Goal: Transaction & Acquisition: Purchase product/service

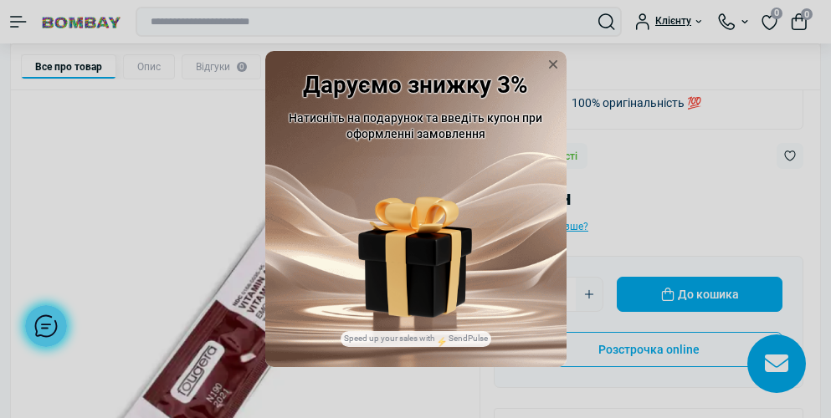
scroll to position [167, 0]
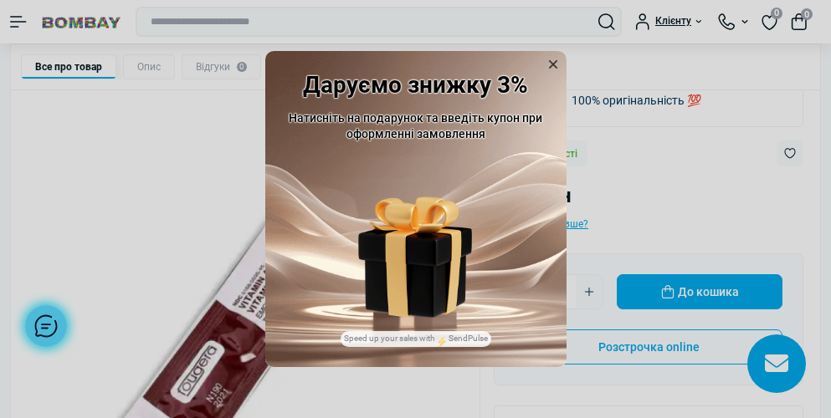
click at [556, 60] on icon at bounding box center [553, 64] width 17 height 17
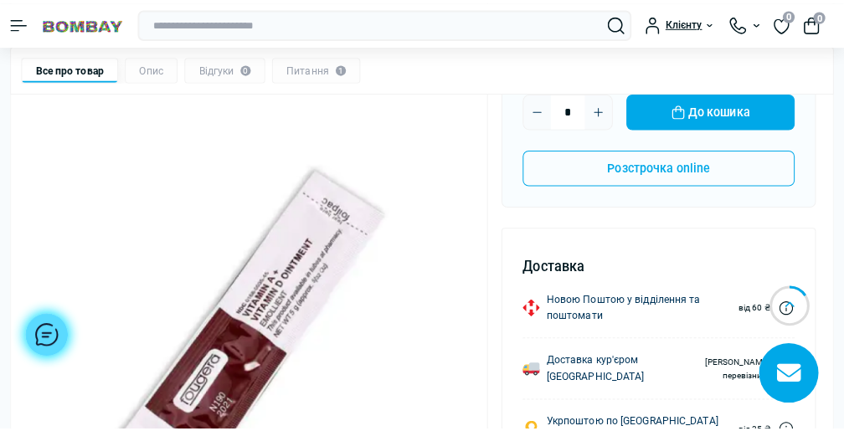
scroll to position [335, 0]
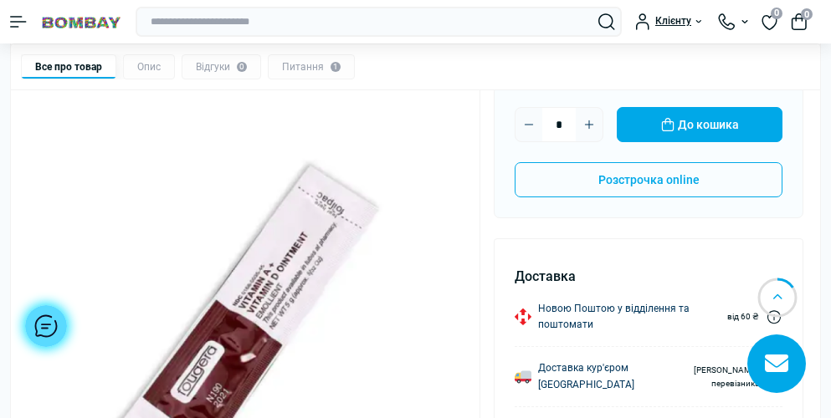
click at [591, 122] on icon "Plus" at bounding box center [589, 124] width 13 height 13
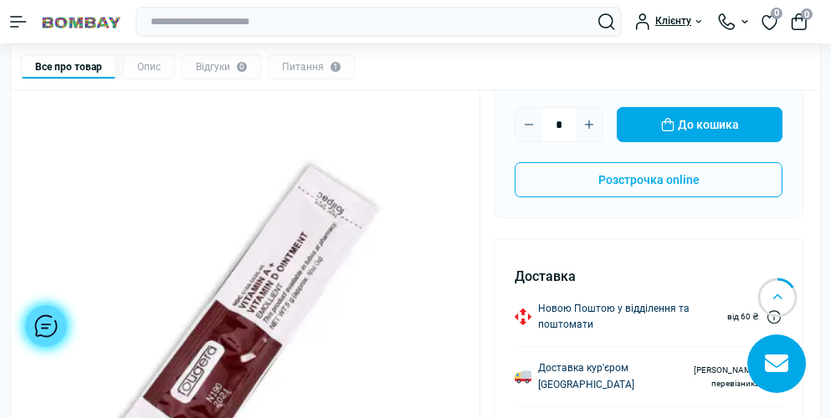
click at [591, 122] on icon "Plus" at bounding box center [589, 124] width 13 height 13
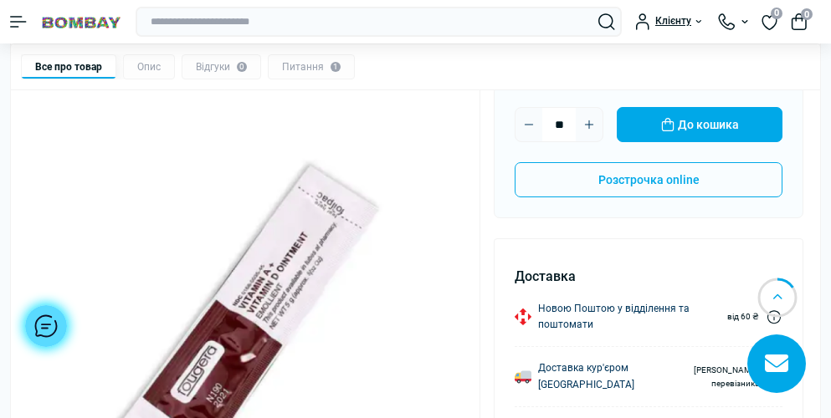
click at [591, 122] on icon "Plus" at bounding box center [589, 124] width 13 height 13
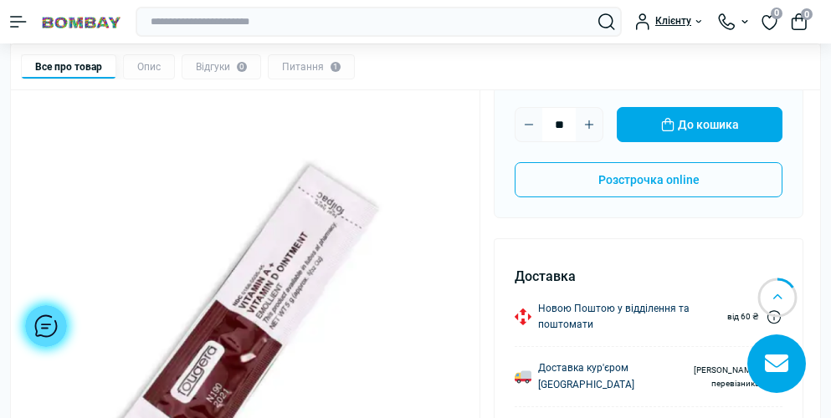
click at [591, 122] on icon "Plus" at bounding box center [589, 124] width 13 height 13
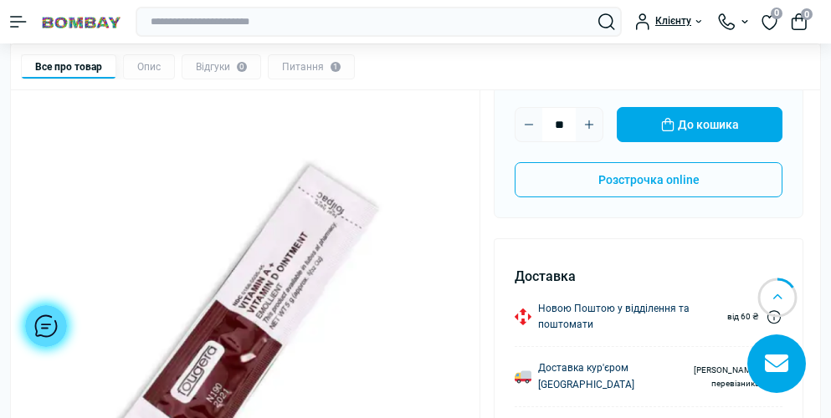
click at [591, 122] on icon "Plus" at bounding box center [589, 124] width 13 height 13
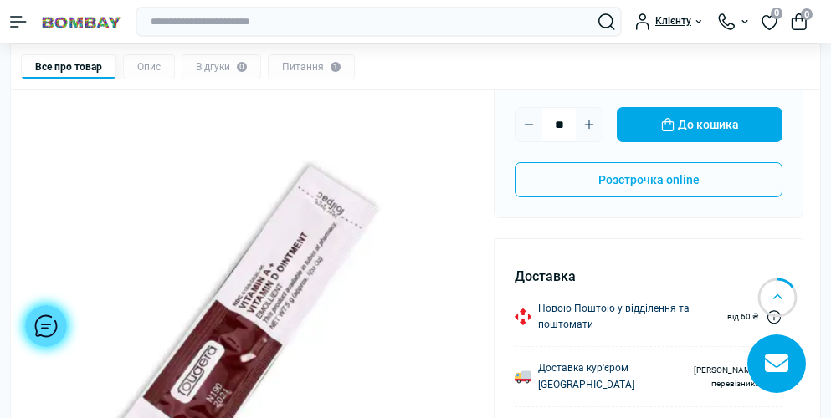
click at [591, 122] on icon "Plus" at bounding box center [589, 124] width 13 height 13
type input "**"
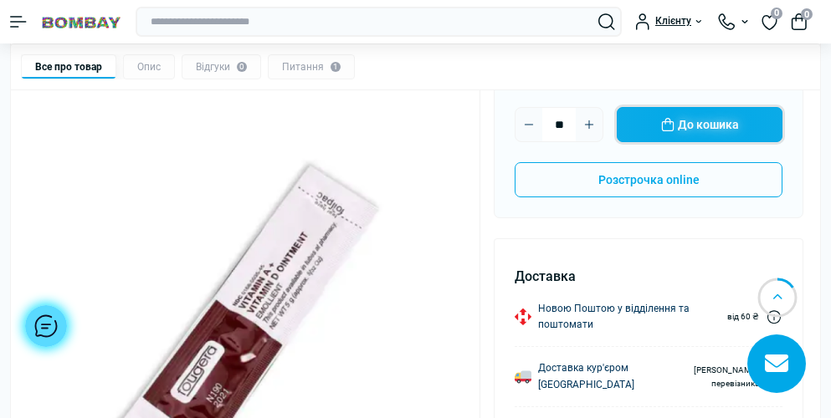
click at [730, 128] on button "До кошика" at bounding box center [700, 124] width 166 height 35
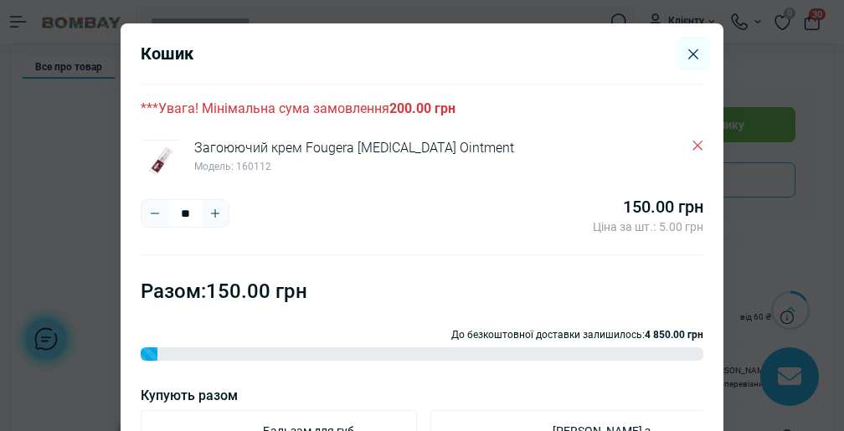
click at [208, 211] on icon "Plus" at bounding box center [214, 213] width 13 height 13
click at [199, 211] on div at bounding box center [422, 215] width 844 height 431
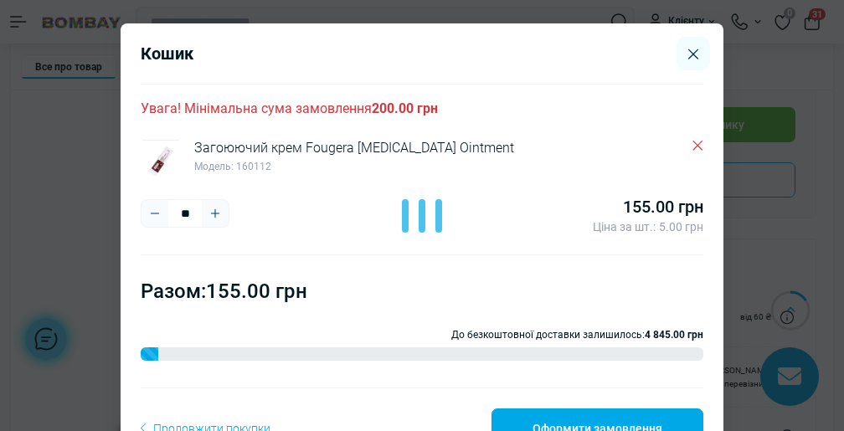
click at [199, 211] on div at bounding box center [422, 215] width 844 height 431
click at [208, 212] on icon "Plus" at bounding box center [214, 213] width 13 height 13
click at [178, 216] on input "**" at bounding box center [184, 213] width 33 height 27
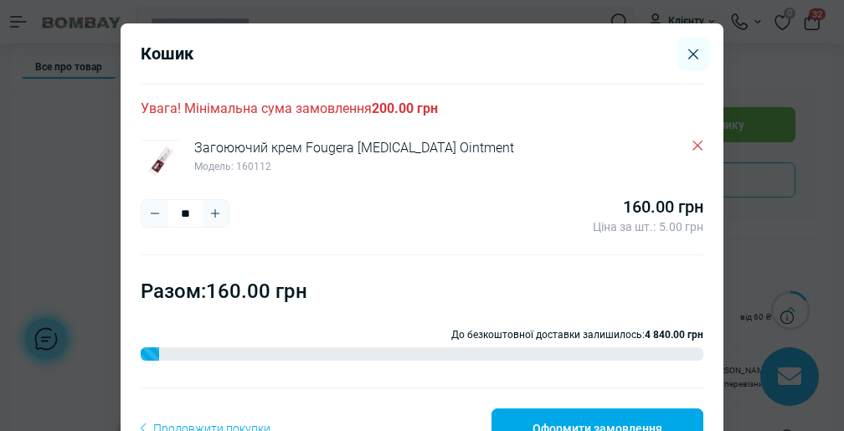
type input "*"
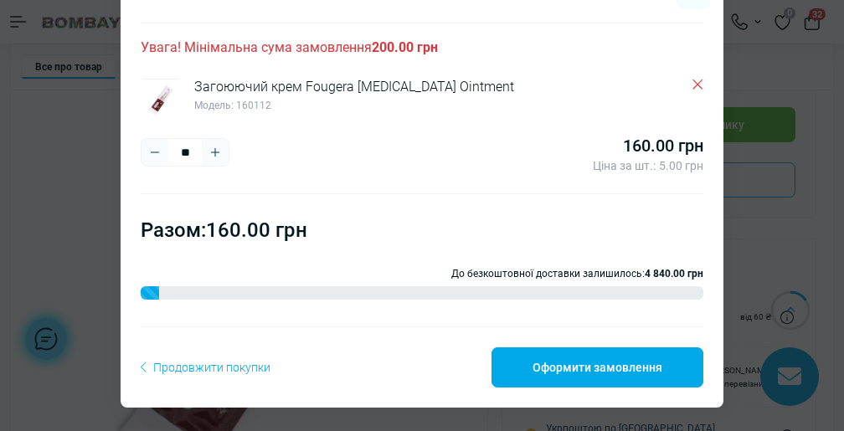
type input "**"
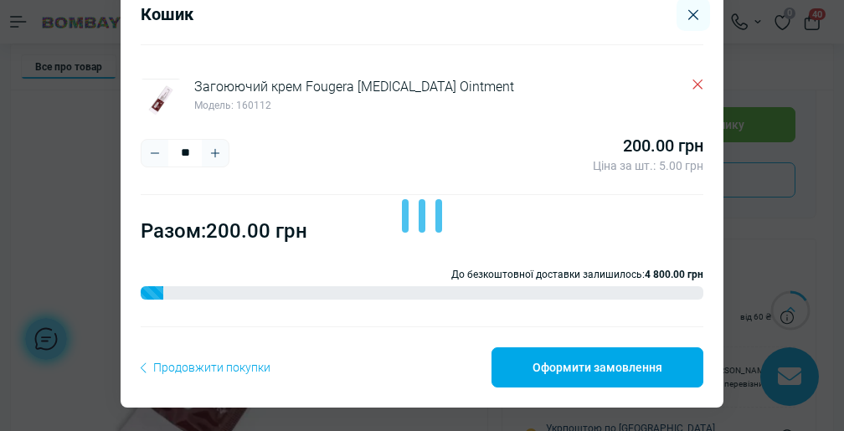
scroll to position [39, 0]
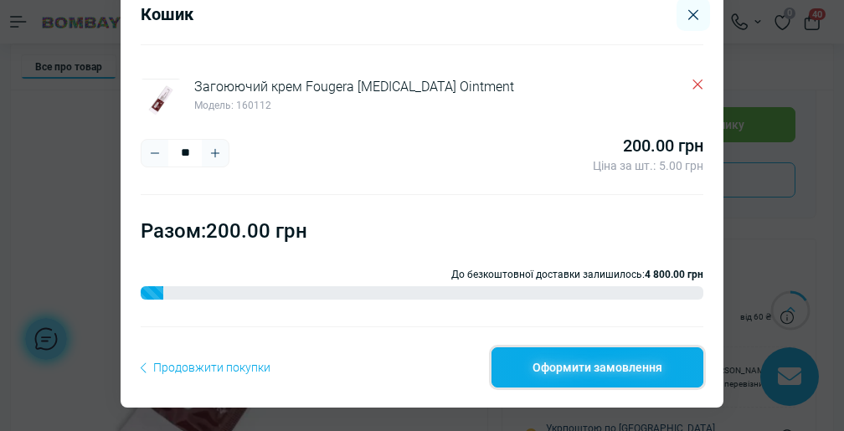
click at [576, 368] on link "Оформити замовлення" at bounding box center [597, 367] width 212 height 40
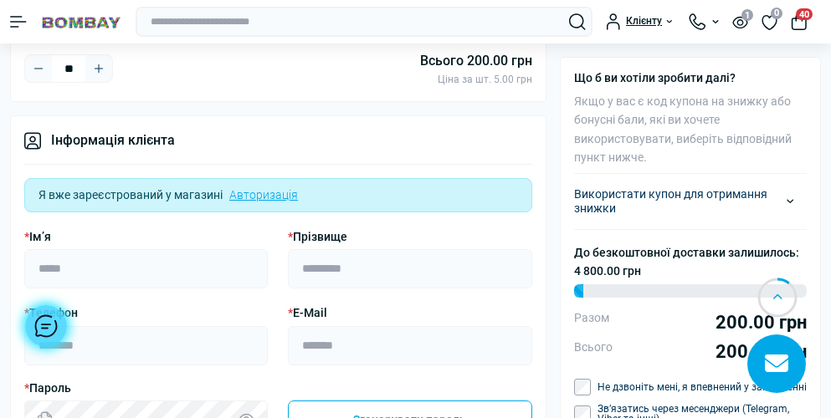
scroll to position [167, 0]
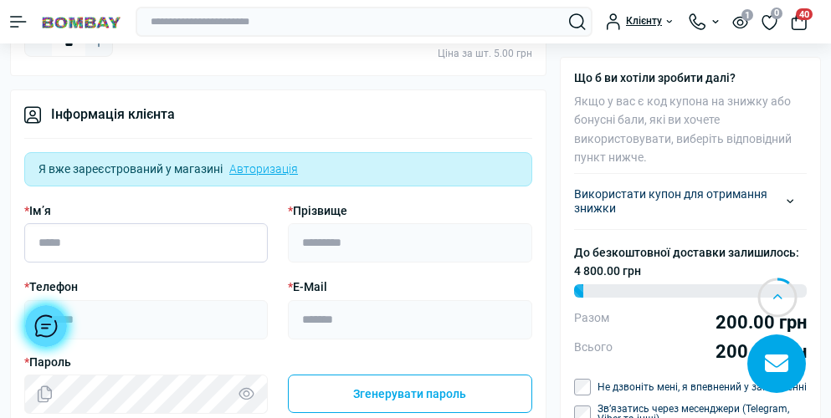
click at [206, 242] on input "* Ім’я" at bounding box center [146, 242] width 244 height 39
type input "****"
type input "**********"
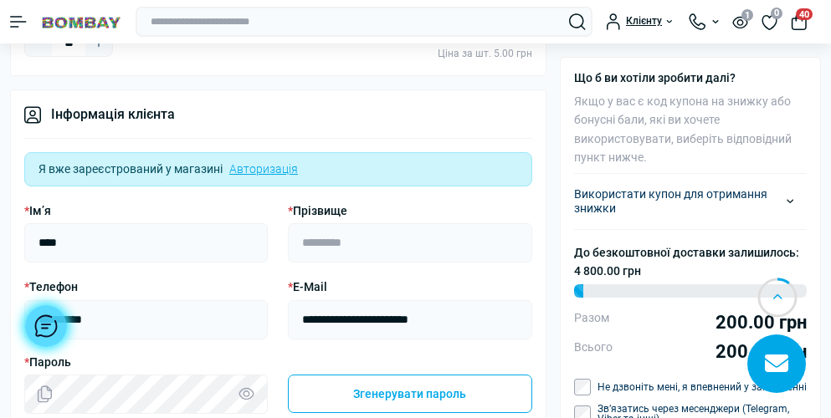
type input "**********"
click at [385, 238] on input "* Прізвище" at bounding box center [410, 242] width 244 height 39
type input "*****"
select select "****"
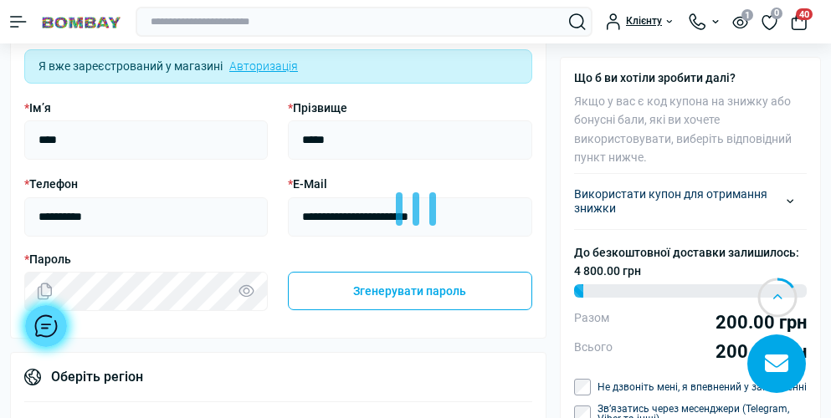
scroll to position [335, 0]
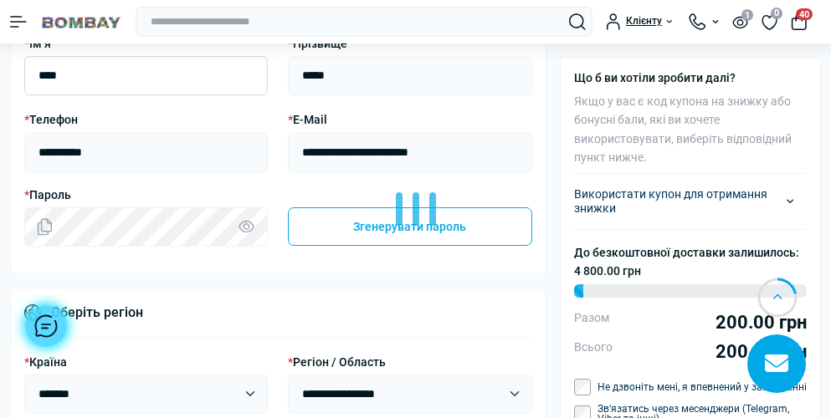
type input "******"
type input "*******"
type input "**********"
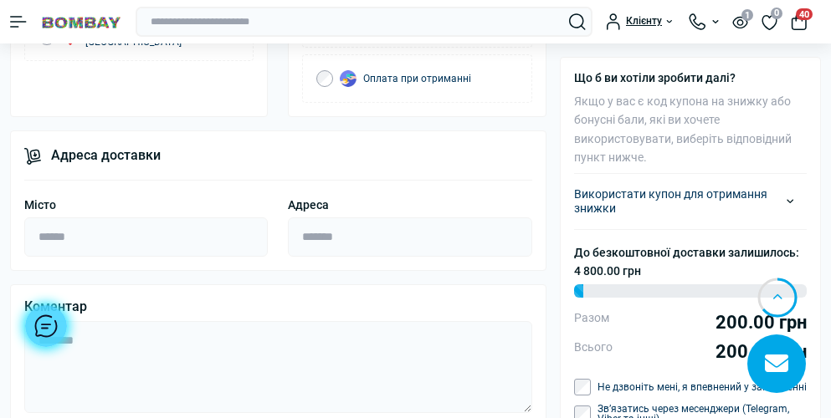
scroll to position [1004, 0]
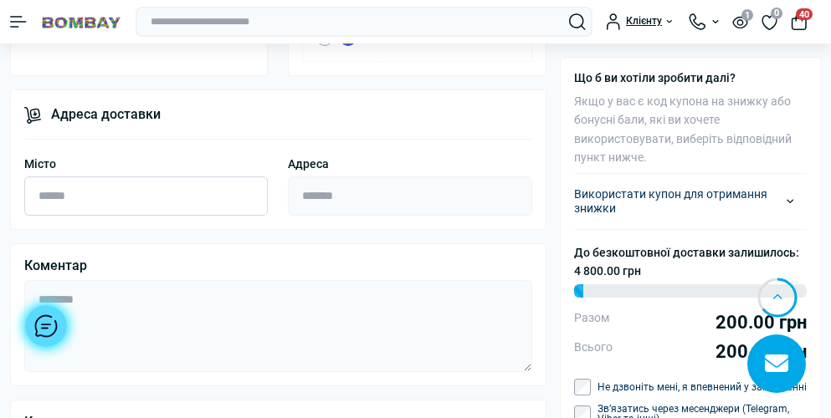
click at [118, 198] on input "Місто" at bounding box center [146, 196] width 244 height 39
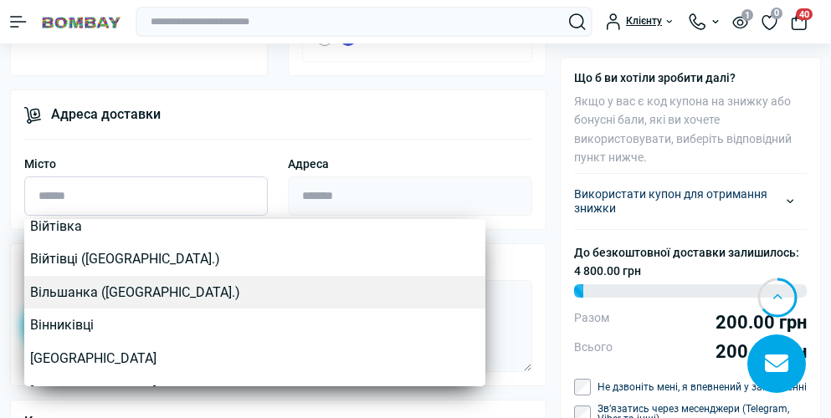
scroll to position [2678, 0]
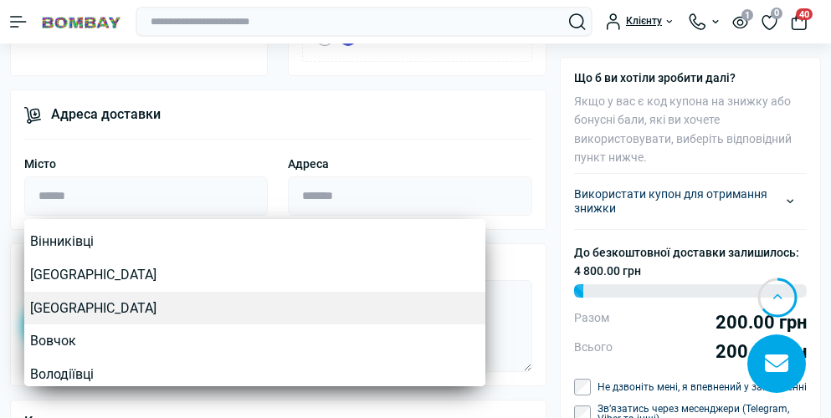
click at [100, 314] on link "Вінниця" at bounding box center [254, 308] width 461 height 33
type input "*******"
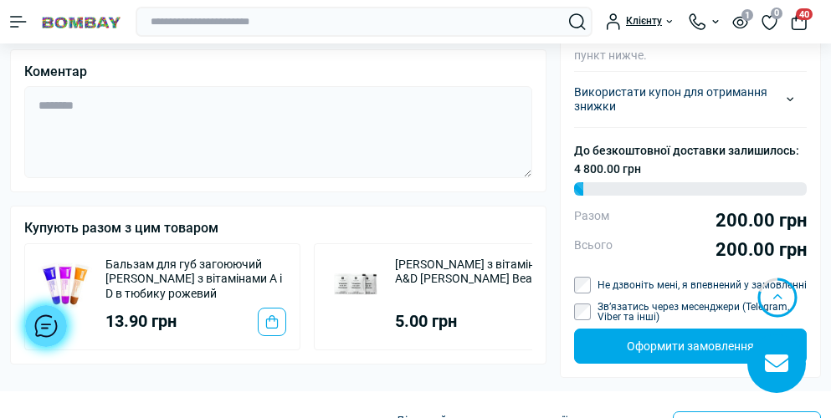
scroll to position [1255, 0]
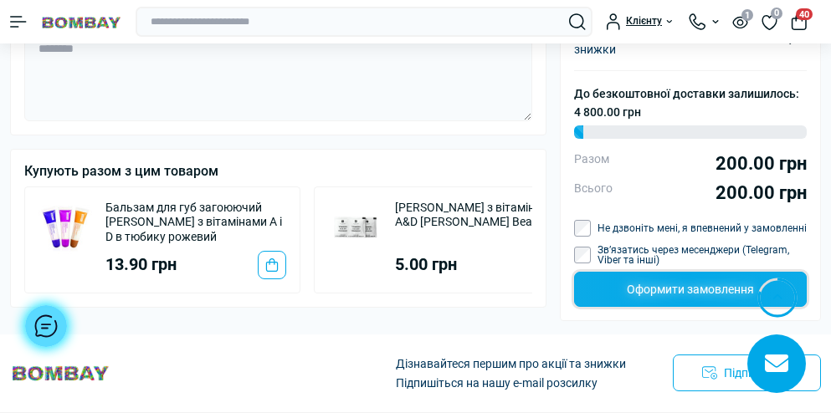
click at [709, 300] on button "Оформити замовлення" at bounding box center [690, 289] width 233 height 35
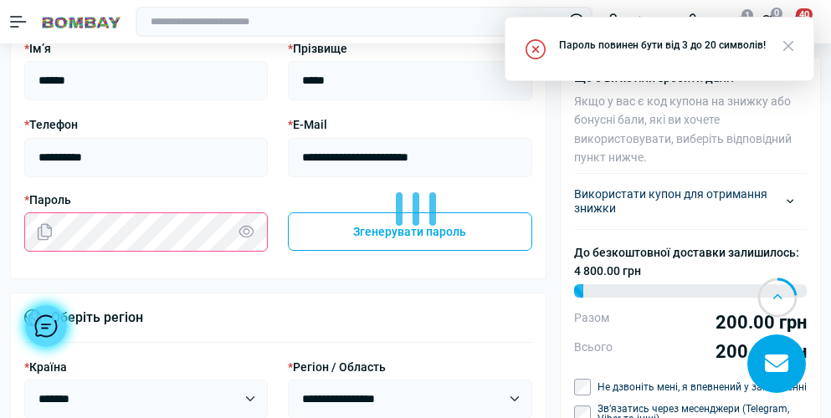
scroll to position [328, 0]
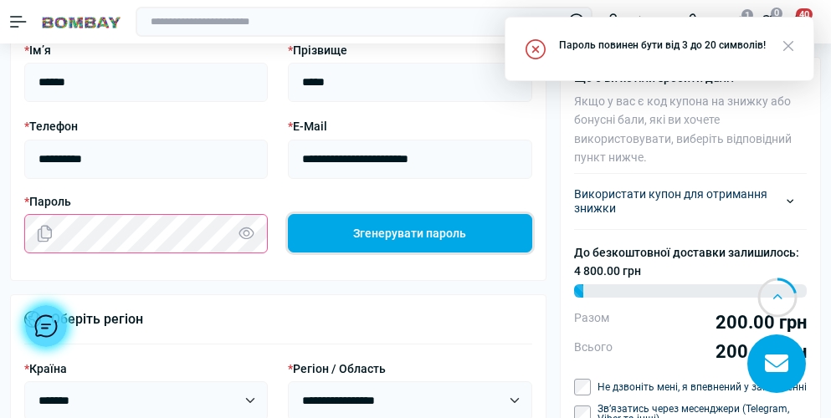
click at [401, 238] on button "Згенерувати пароль" at bounding box center [410, 233] width 244 height 39
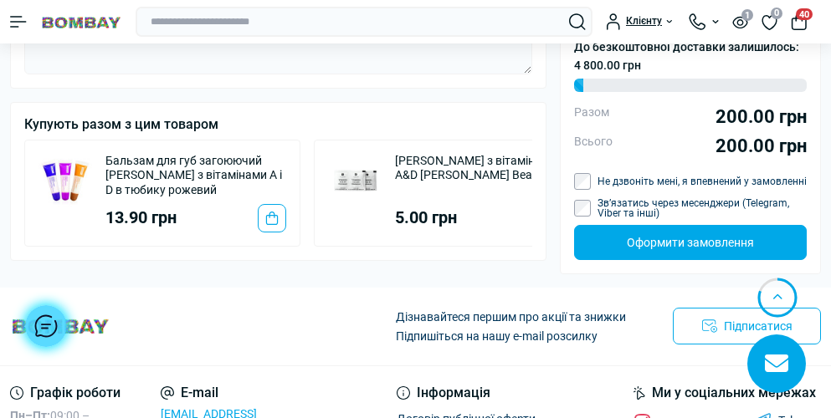
scroll to position [1332, 0]
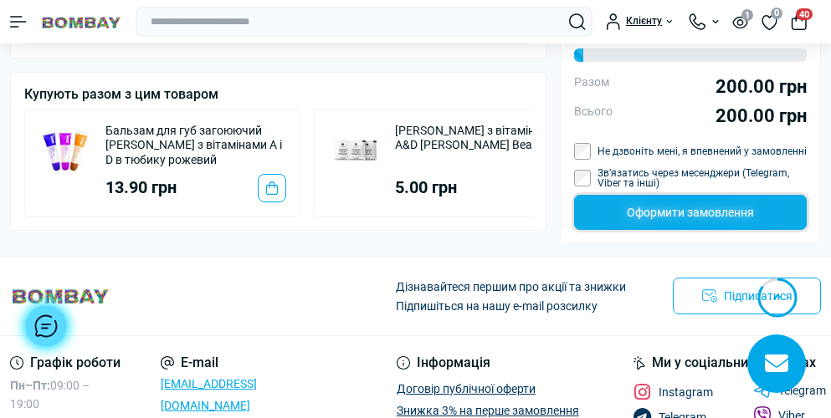
click at [689, 225] on button "Оформити замовлення" at bounding box center [690, 212] width 233 height 35
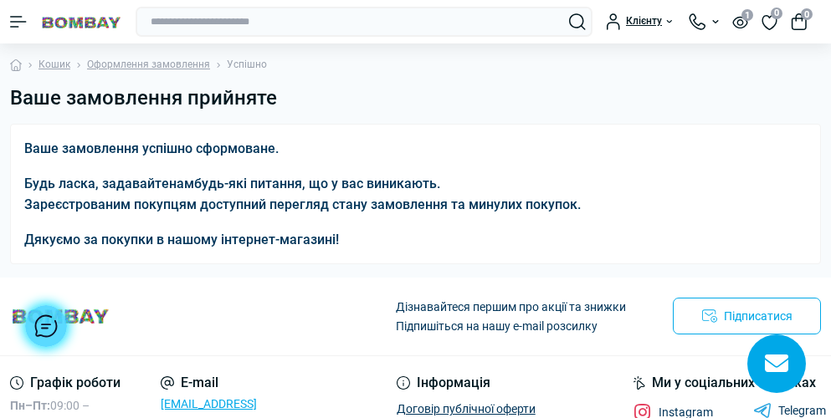
click at [71, 23] on img at bounding box center [81, 23] width 82 height 16
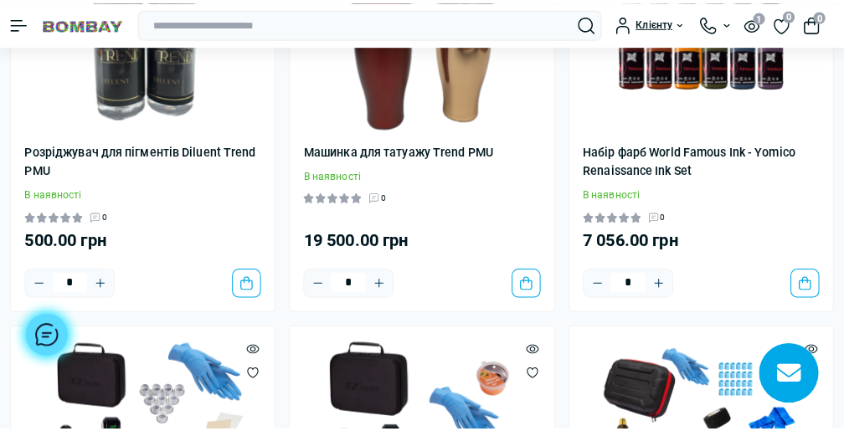
scroll to position [502, 0]
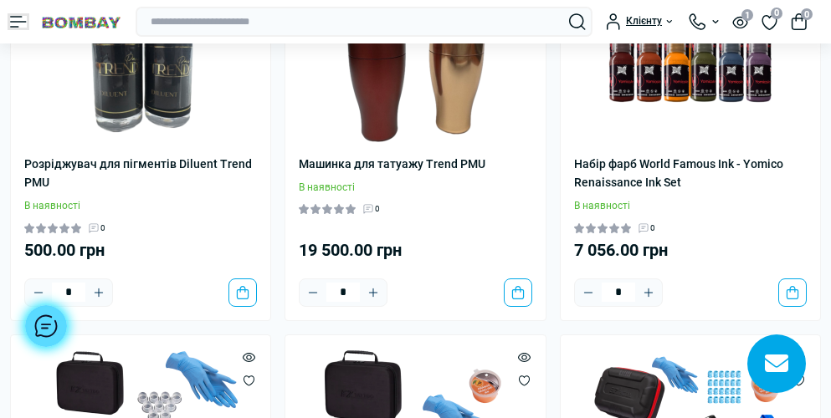
click at [19, 23] on button "Menu" at bounding box center [18, 22] width 17 height 12
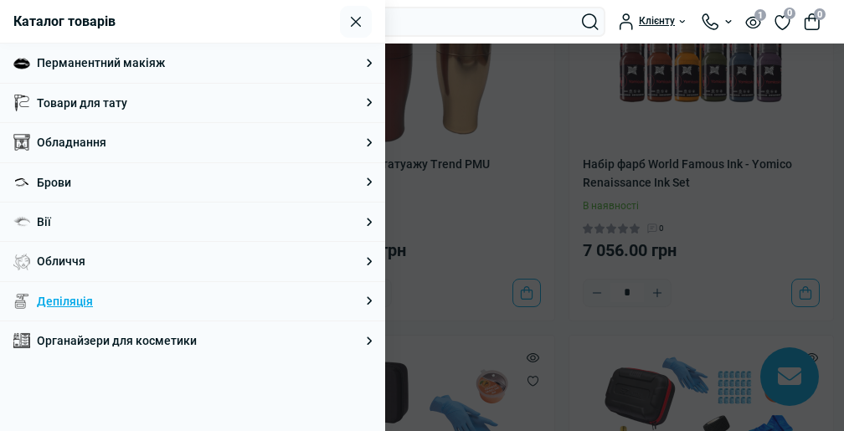
click at [68, 302] on link "Депіляція" at bounding box center [65, 301] width 56 height 18
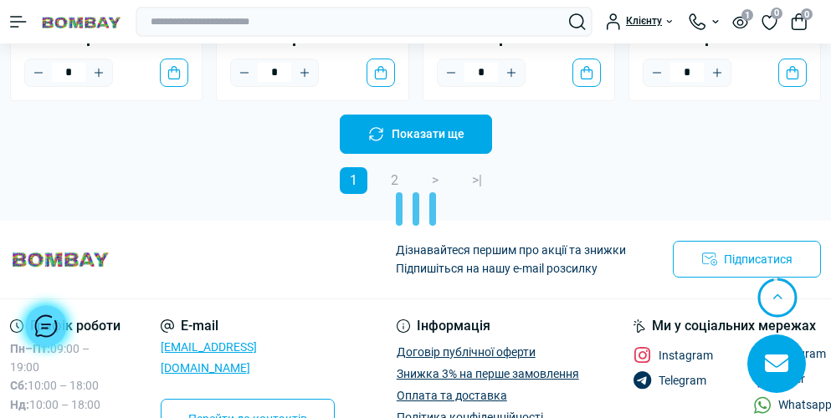
scroll to position [3599, 0]
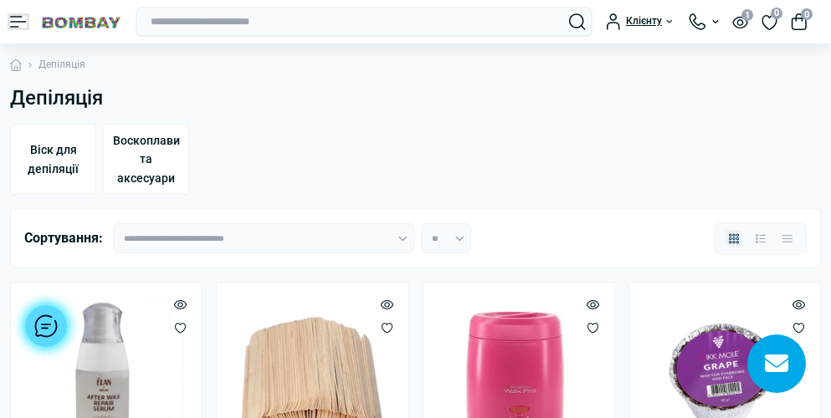
click at [14, 18] on button "Menu" at bounding box center [18, 22] width 17 height 12
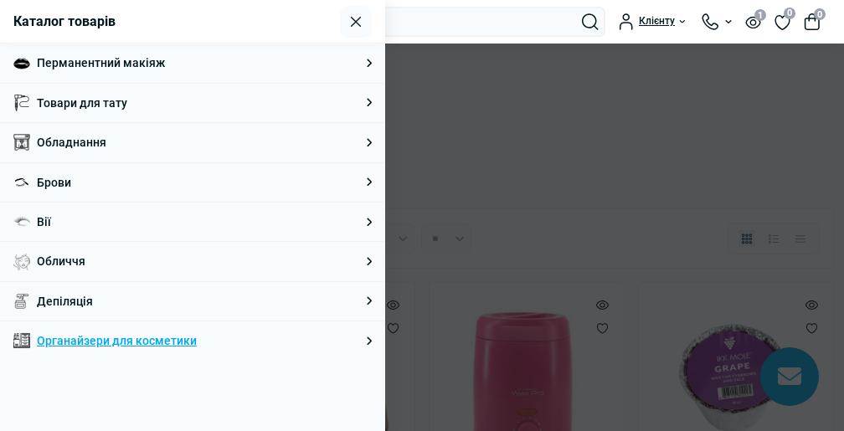
click at [110, 338] on link "Органайзери для косметики" at bounding box center [117, 340] width 160 height 18
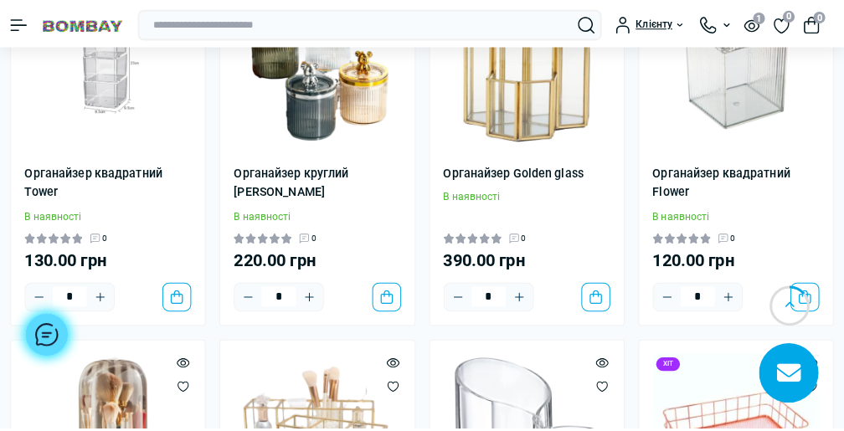
scroll to position [502, 0]
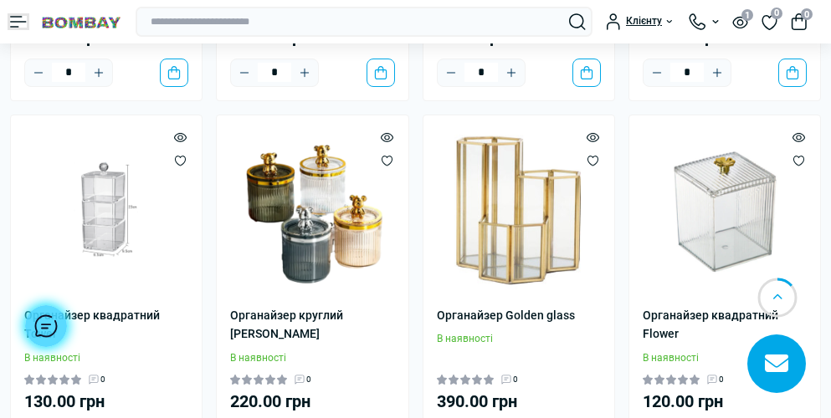
click at [22, 20] on button "Menu" at bounding box center [18, 22] width 17 height 12
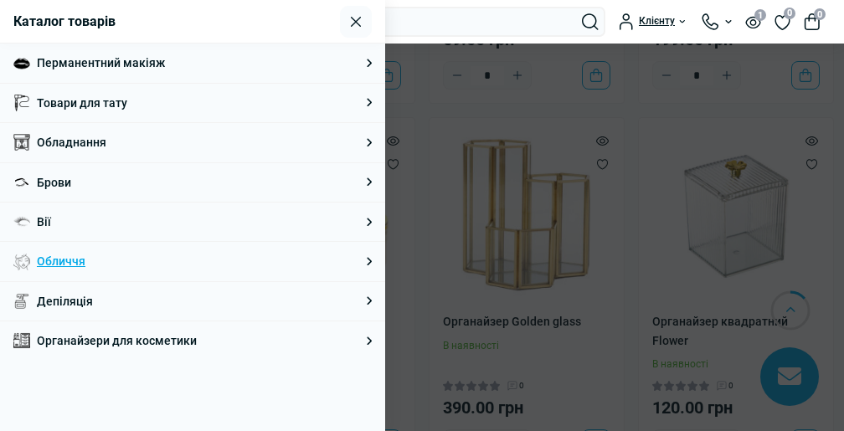
click at [62, 263] on link "Обличчя" at bounding box center [61, 261] width 49 height 18
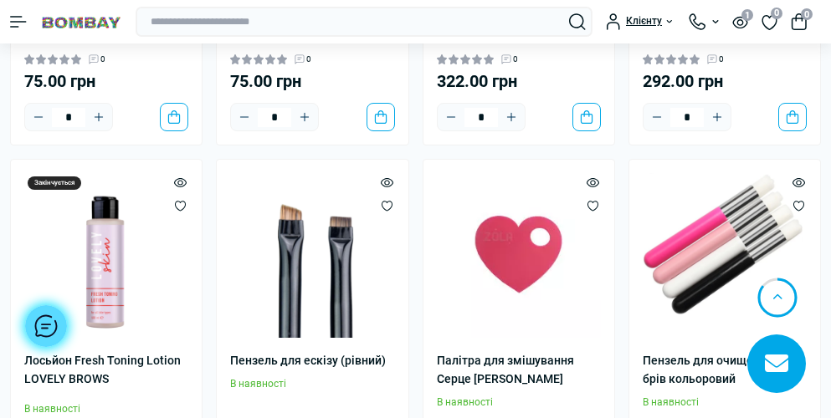
scroll to position [3180, 0]
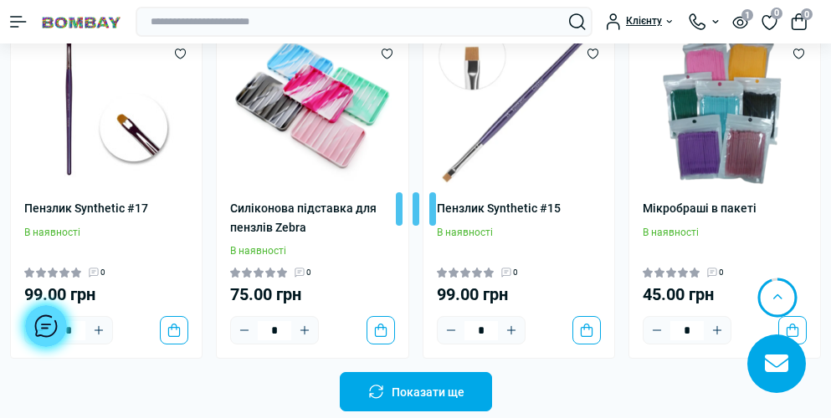
scroll to position [6779, 0]
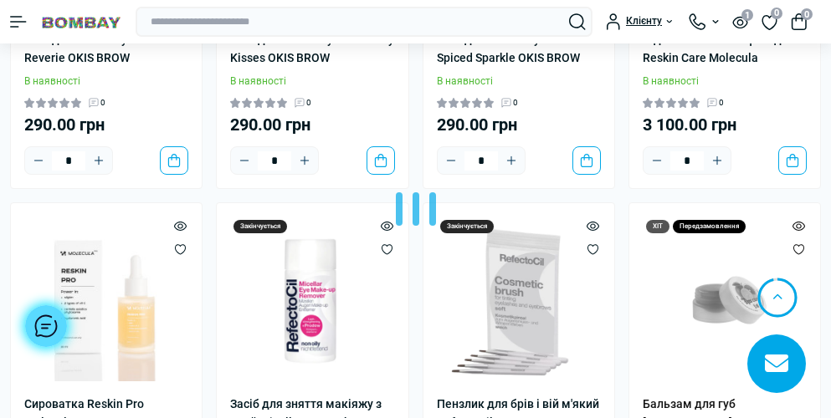
scroll to position [9960, 0]
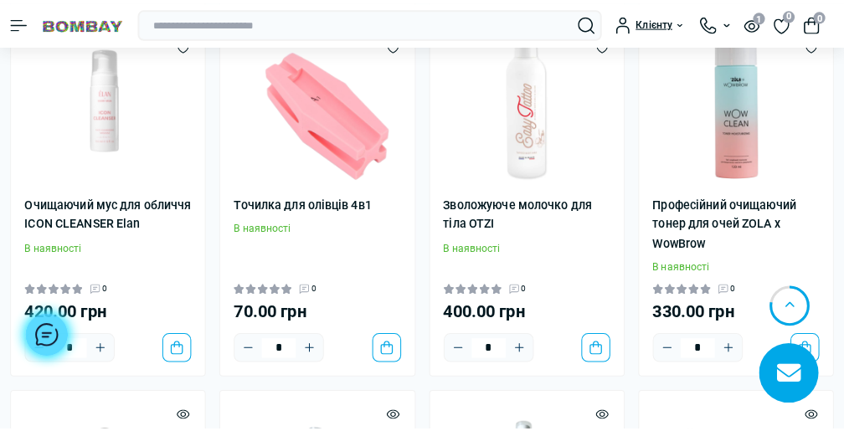
scroll to position [9123, 0]
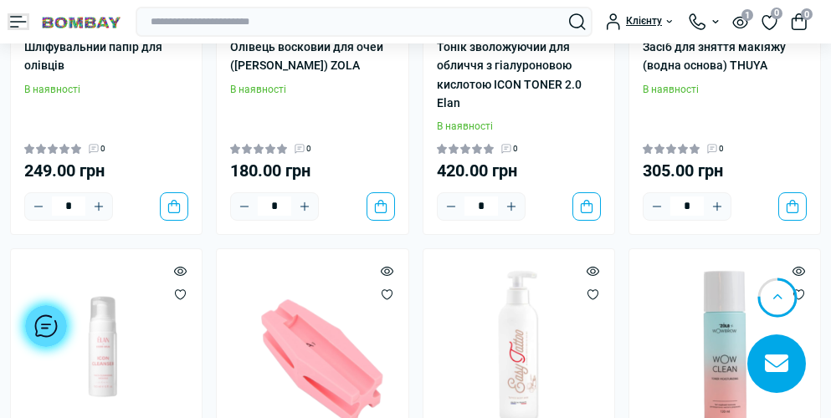
click at [22, 25] on button "Menu" at bounding box center [18, 22] width 17 height 12
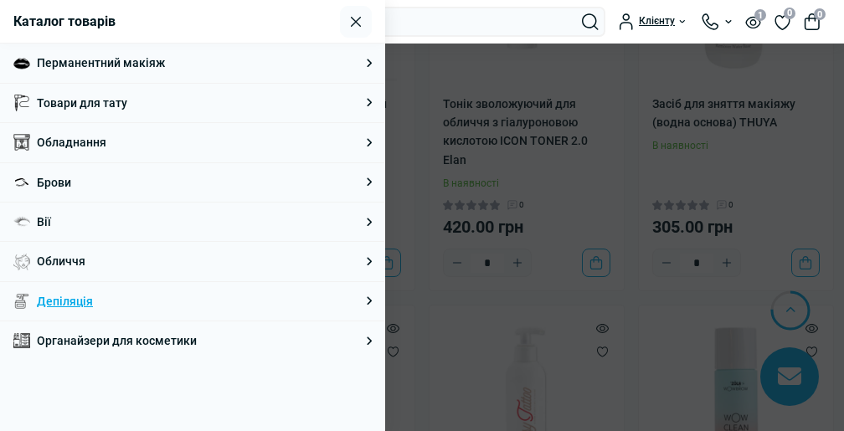
click at [64, 299] on link "Депіляція" at bounding box center [65, 301] width 56 height 18
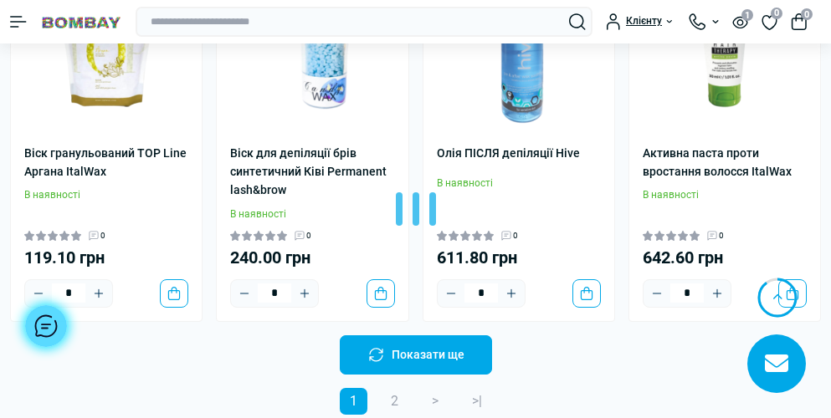
scroll to position [3348, 0]
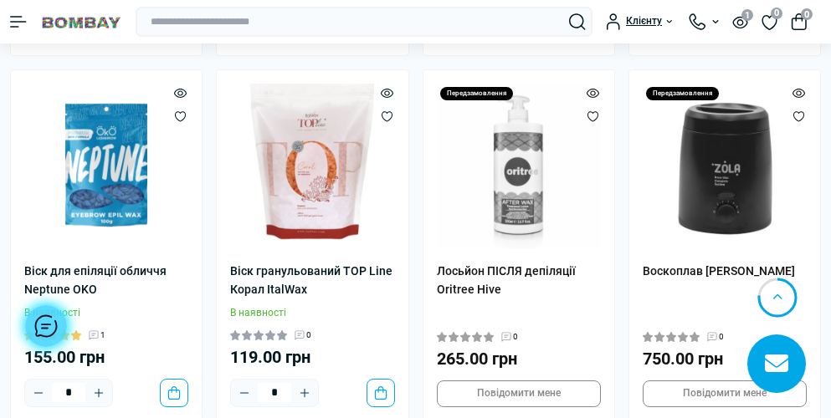
scroll to position [5189, 0]
